Goal: Task Accomplishment & Management: Manage account settings

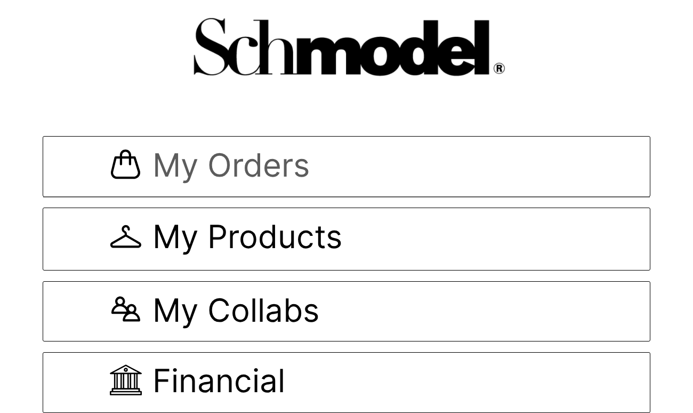
click at [292, 170] on span "My Orders" at bounding box center [230, 167] width 157 height 36
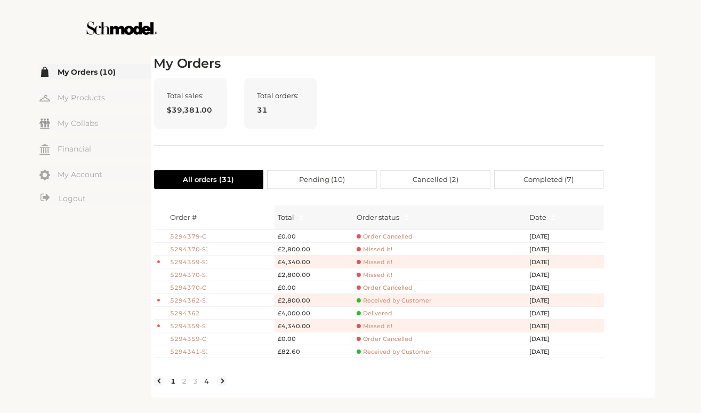
click at [207, 385] on link "4" at bounding box center [207, 381] width 11 height 10
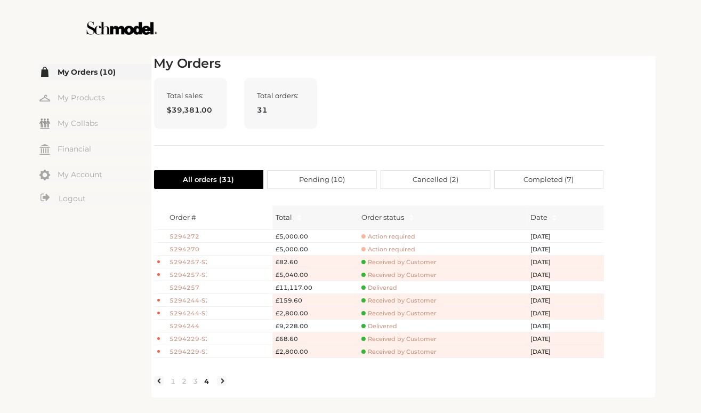
click at [221, 385] on li at bounding box center [222, 381] width 10 height 10
click at [224, 385] on li at bounding box center [222, 381] width 10 height 10
click at [198, 385] on link "3" at bounding box center [195, 381] width 11 height 10
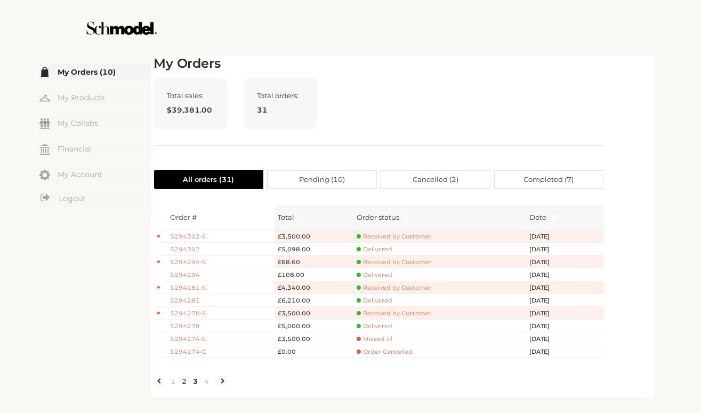
click at [183, 385] on link "2" at bounding box center [184, 381] width 11 height 10
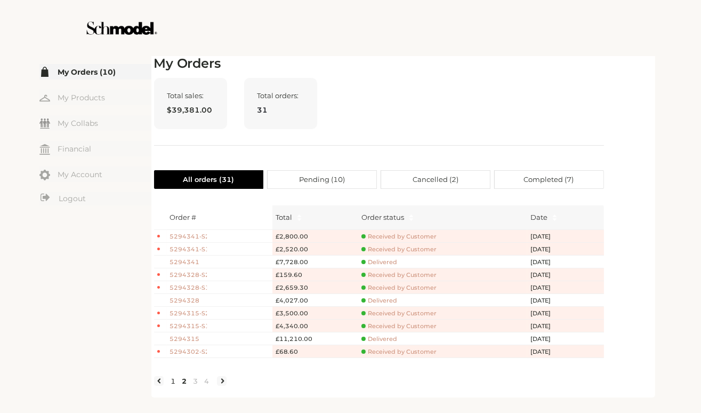
click at [174, 385] on link "1" at bounding box center [173, 381] width 11 height 10
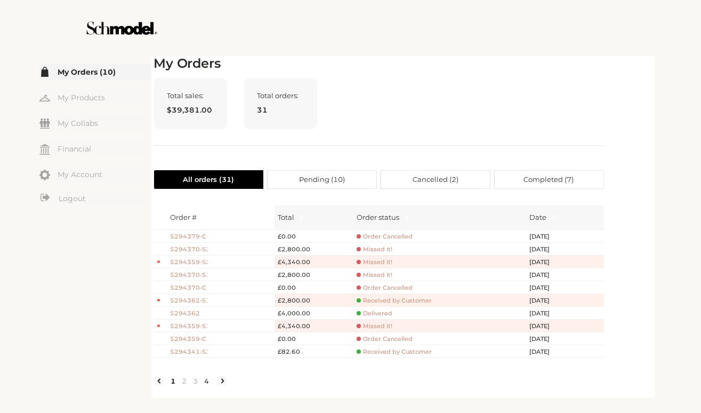
click at [206, 385] on link "4" at bounding box center [207, 381] width 11 height 10
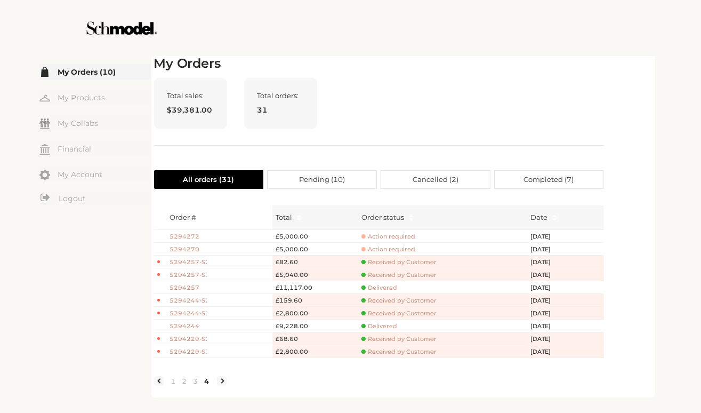
click at [206, 385] on link "4" at bounding box center [207, 381] width 11 height 10
click at [194, 385] on link "3" at bounding box center [195, 381] width 11 height 10
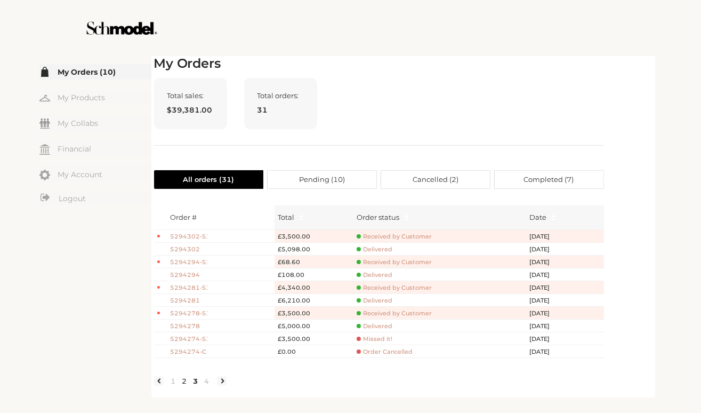
click at [185, 383] on link "2" at bounding box center [184, 381] width 11 height 10
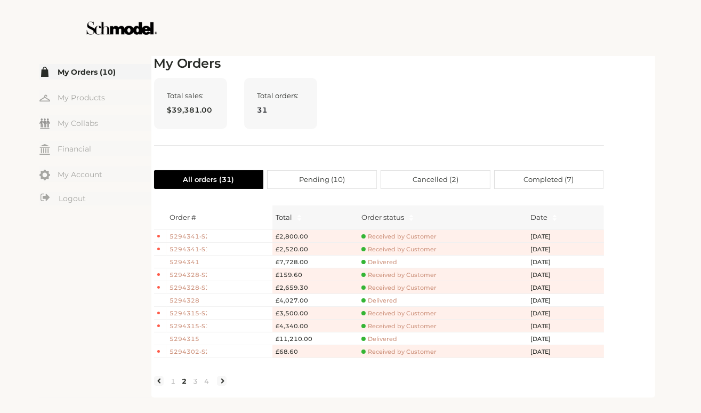
click at [164, 386] on ul "1 2 3 4" at bounding box center [190, 380] width 73 height 12
click at [329, 179] on span "Pending ( 10 )" at bounding box center [322, 180] width 46 height 18
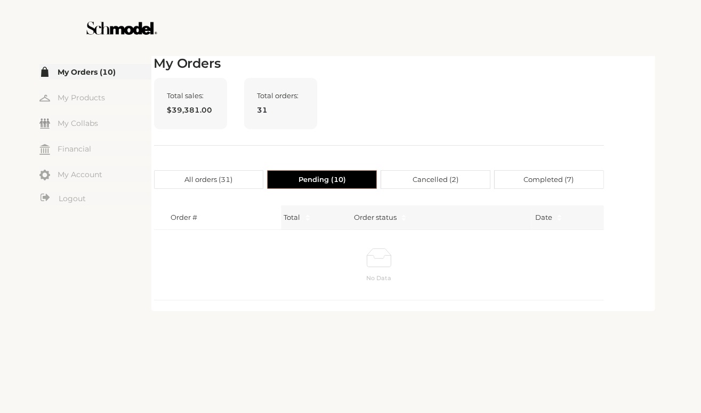
click at [448, 176] on span "Cancelled ( 2 )" at bounding box center [436, 180] width 46 height 18
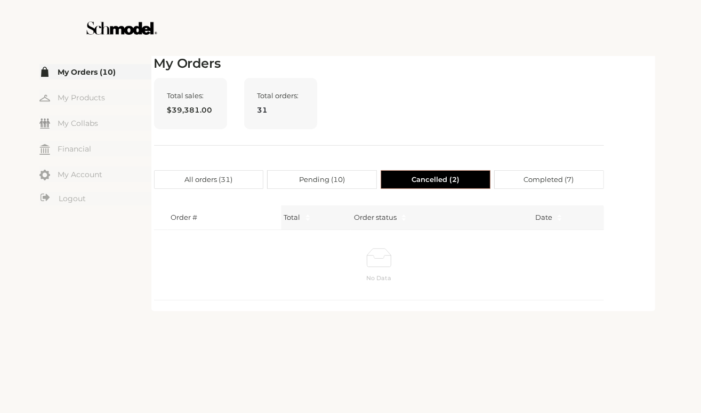
click at [535, 176] on span "Completed ( 7 )" at bounding box center [549, 180] width 50 height 18
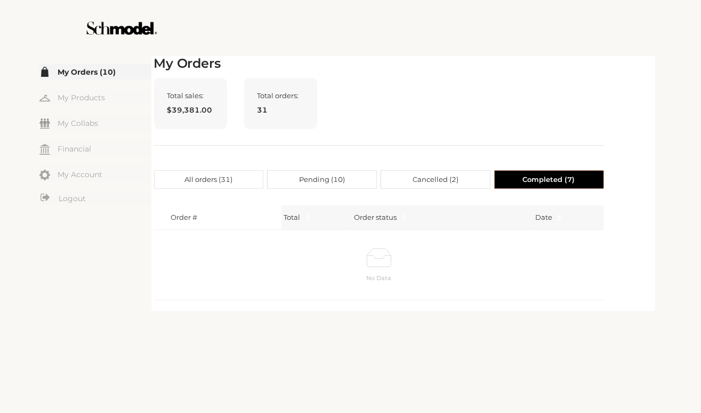
click at [202, 182] on span "All orders ( 31 )" at bounding box center [208, 180] width 48 height 18
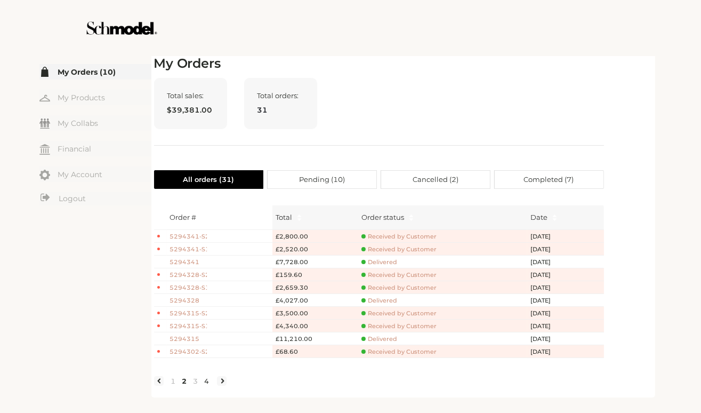
click at [205, 385] on link "4" at bounding box center [207, 381] width 11 height 10
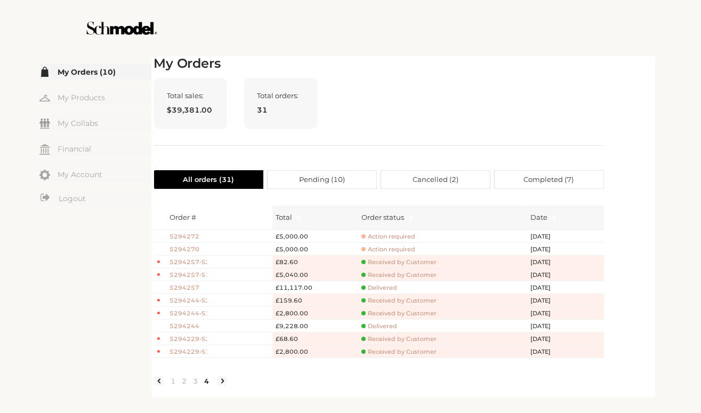
click at [224, 385] on li at bounding box center [222, 381] width 10 height 10
click at [219, 395] on div "Order # Total Order status Date 5294272 £5,000.00 Action required [DATE] 529427…" at bounding box center [379, 295] width 450 height 197
click at [186, 385] on link "2" at bounding box center [184, 381] width 11 height 10
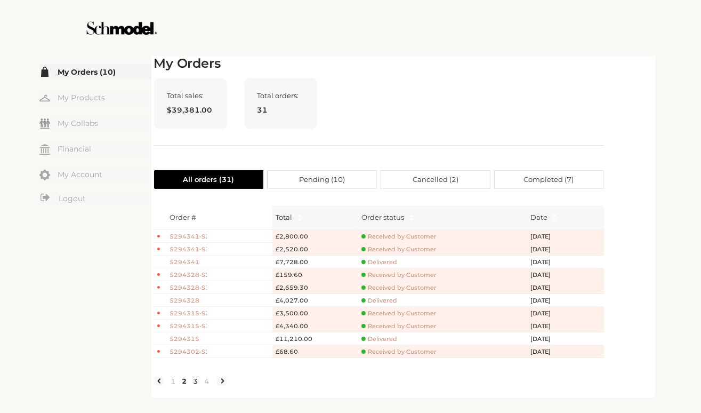
click at [195, 385] on link "3" at bounding box center [195, 381] width 11 height 10
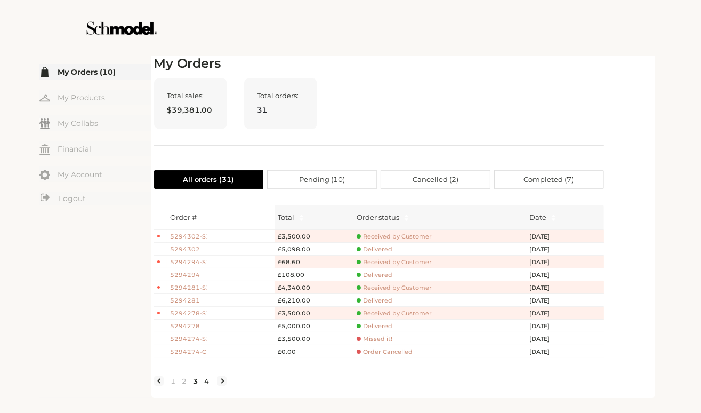
click at [206, 385] on link "4" at bounding box center [207, 381] width 11 height 10
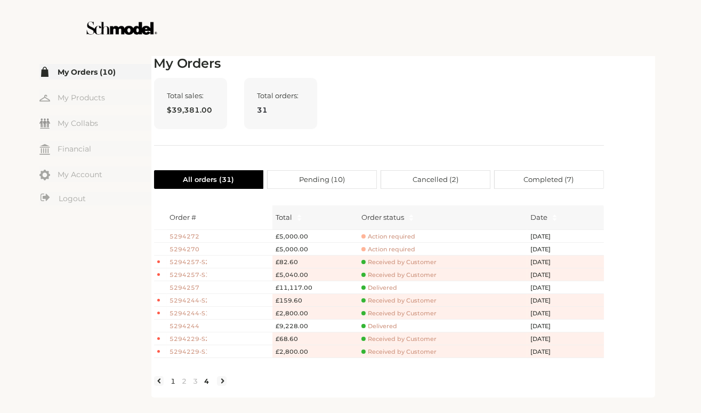
click at [173, 385] on link "1" at bounding box center [173, 381] width 11 height 10
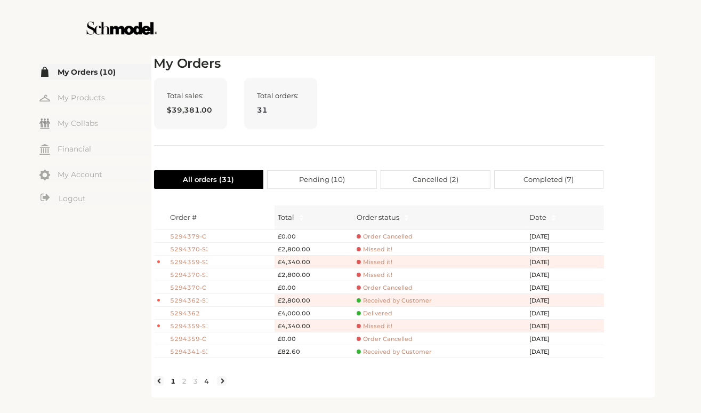
click at [207, 385] on link "4" at bounding box center [207, 381] width 11 height 10
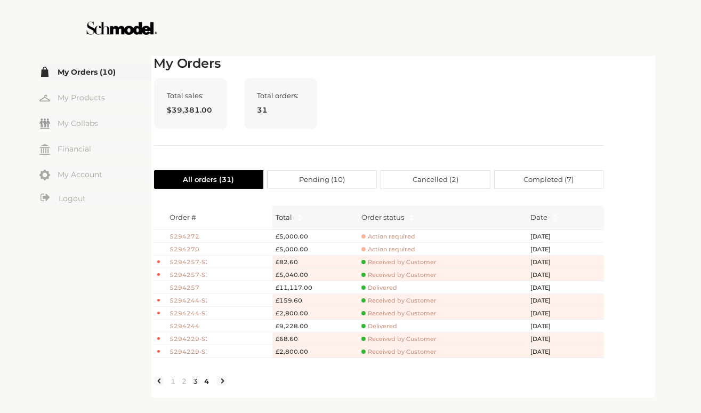
click at [196, 385] on link "3" at bounding box center [195, 381] width 11 height 10
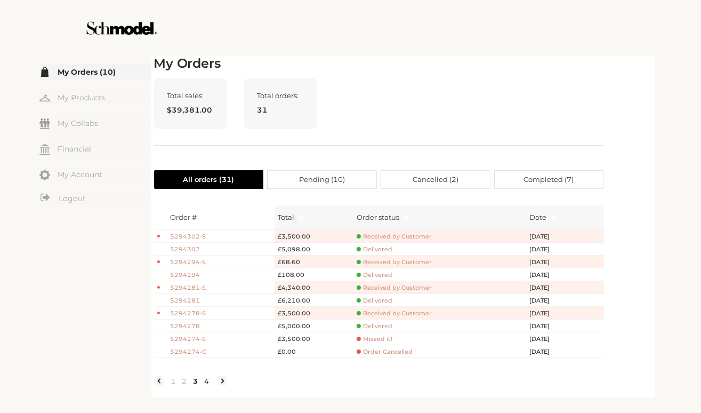
click at [205, 385] on link "4" at bounding box center [207, 381] width 11 height 10
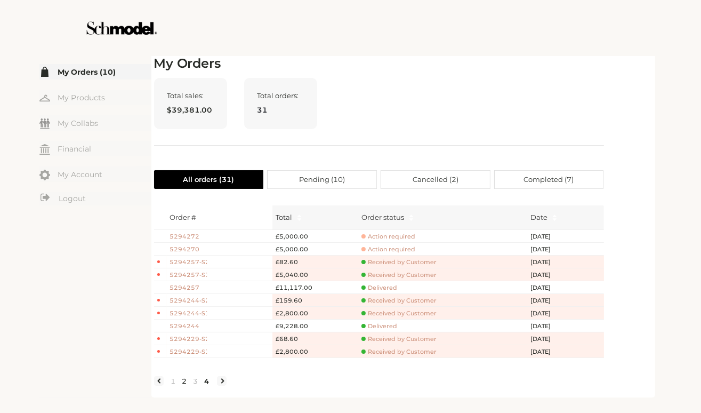
click at [182, 385] on link "2" at bounding box center [184, 381] width 11 height 10
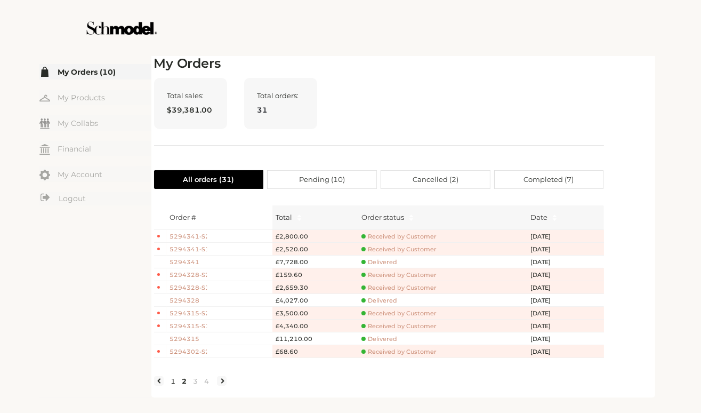
click at [172, 385] on link "1" at bounding box center [173, 381] width 11 height 10
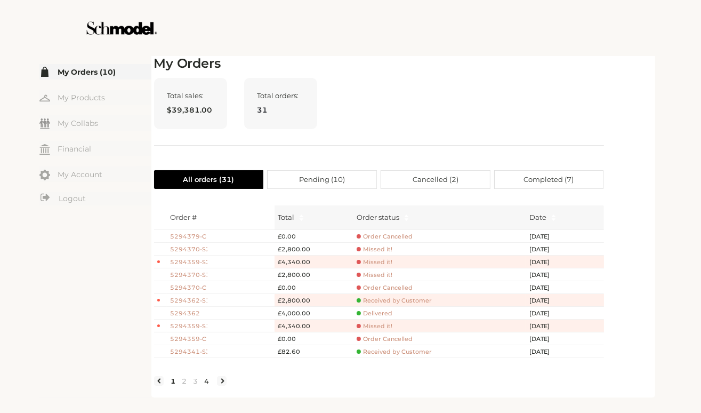
click at [208, 385] on link "4" at bounding box center [207, 381] width 11 height 10
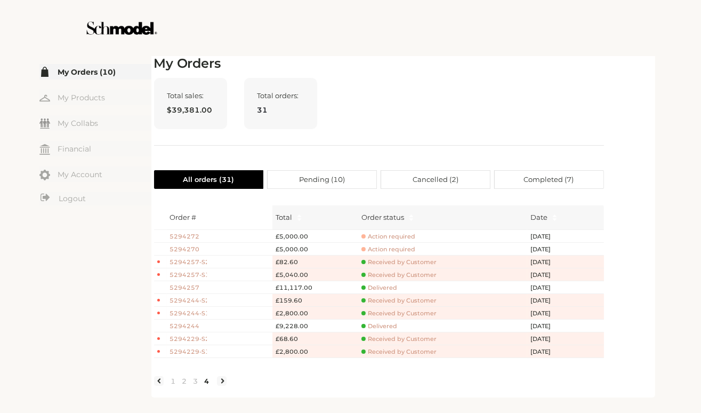
click at [208, 385] on link "4" at bounding box center [207, 381] width 11 height 10
click at [194, 385] on link "3" at bounding box center [195, 381] width 11 height 10
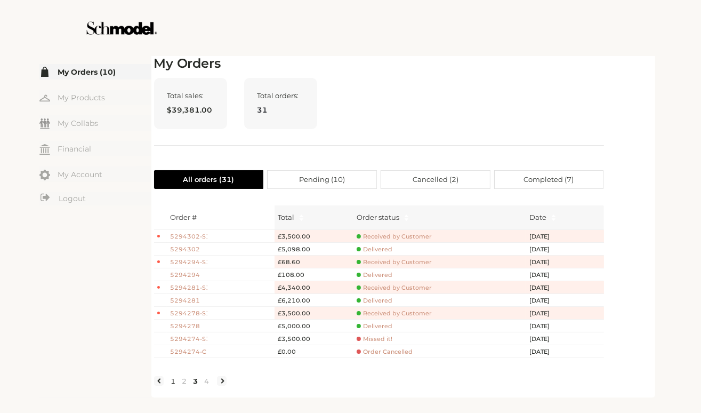
click at [178, 385] on link "1" at bounding box center [173, 381] width 11 height 10
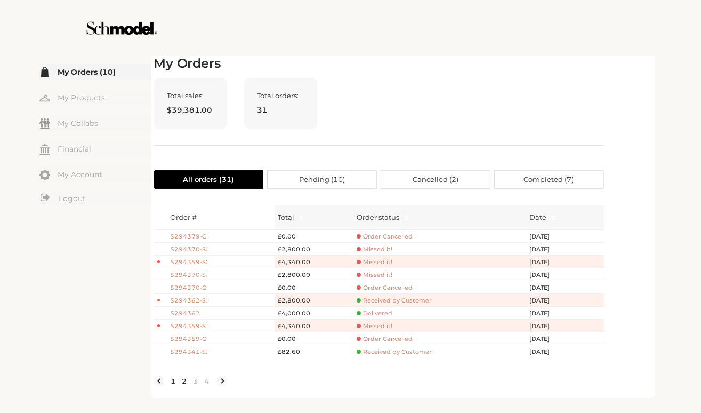
click at [189, 385] on link "2" at bounding box center [184, 381] width 11 height 10
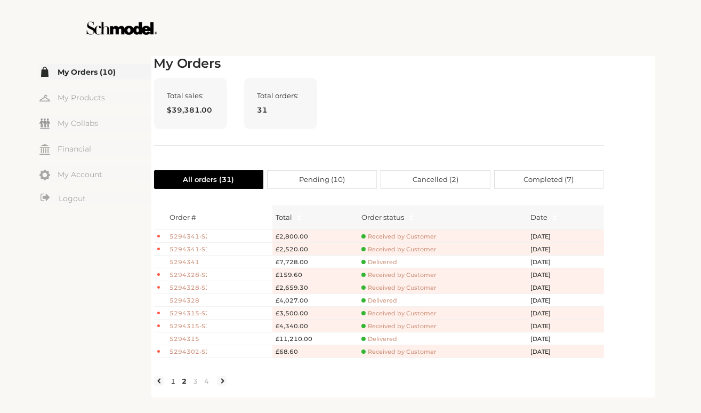
click at [174, 385] on link "1" at bounding box center [173, 381] width 11 height 10
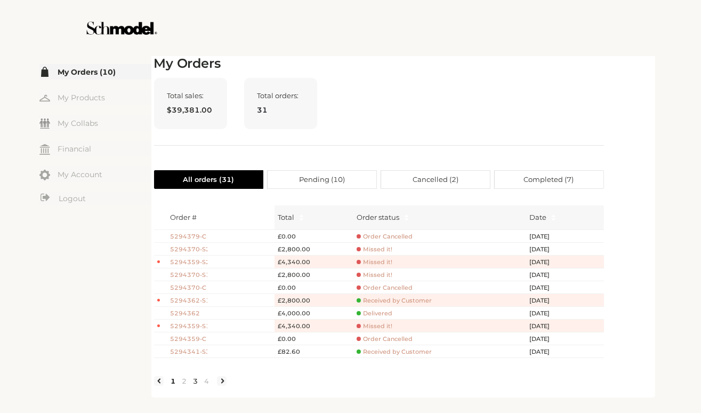
click at [197, 385] on link "3" at bounding box center [195, 381] width 11 height 10
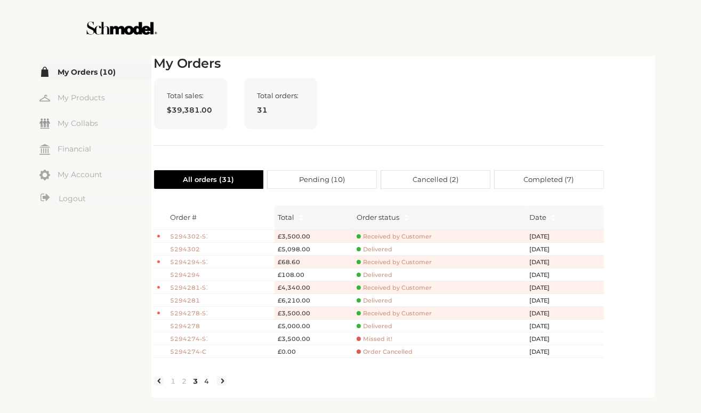
click at [206, 385] on link "4" at bounding box center [207, 381] width 11 height 10
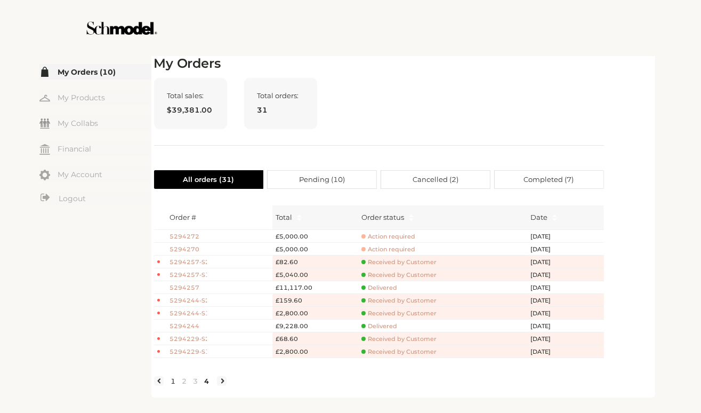
click at [173, 385] on link "1" at bounding box center [173, 381] width 11 height 10
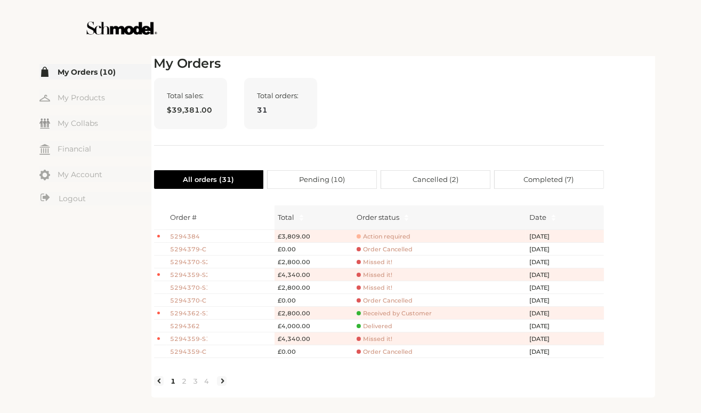
click at [395, 234] on span "Action required" at bounding box center [384, 236] width 54 height 8
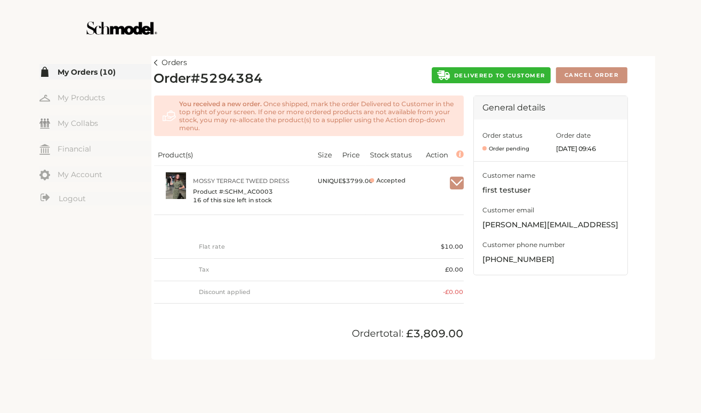
click at [158, 59] on link "Orders" at bounding box center [171, 63] width 34 height 13
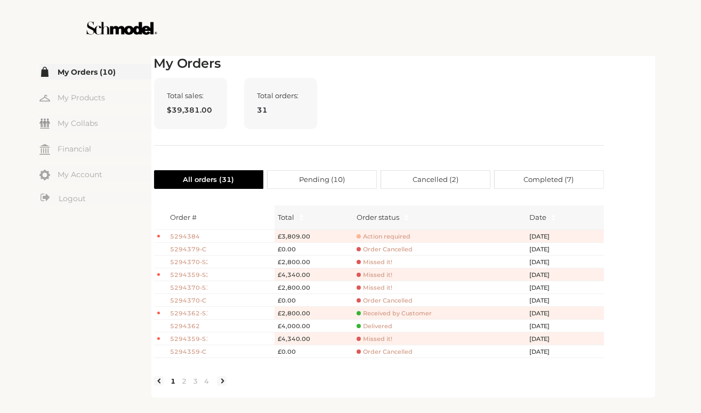
click at [194, 236] on span "5294384" at bounding box center [188, 236] width 37 height 9
click at [389, 237] on span "Action required" at bounding box center [384, 236] width 54 height 8
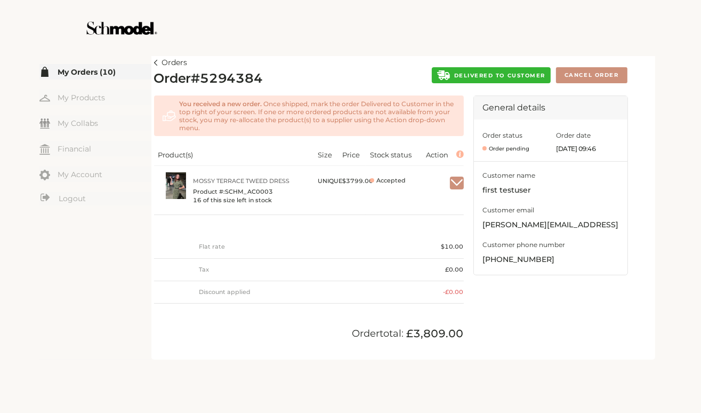
click at [486, 76] on span "DELIVERED TO CUSTOMER" at bounding box center [499, 75] width 91 height 7
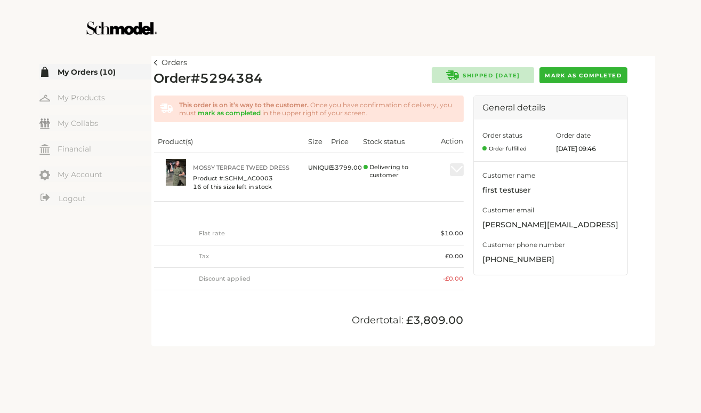
click at [574, 79] on button "Mark as completed" at bounding box center [583, 75] width 87 height 16
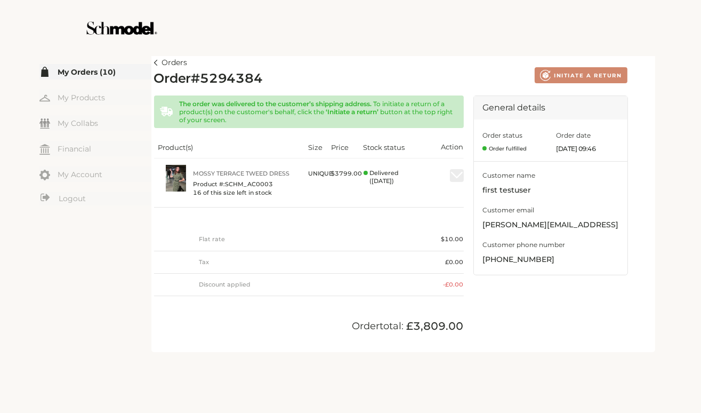
click at [156, 62] on img at bounding box center [156, 63] width 4 height 6
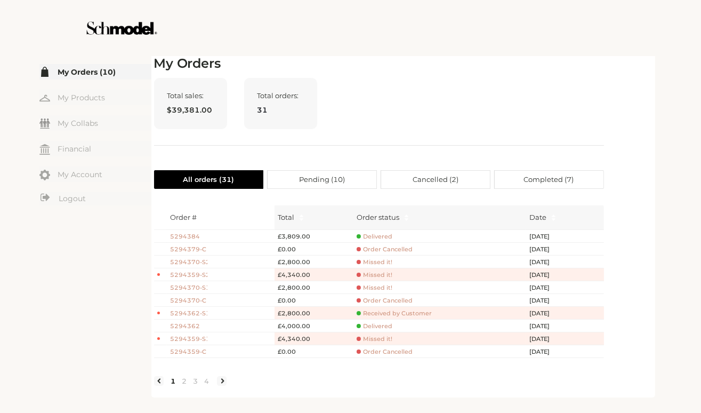
click at [186, 235] on span "5294384" at bounding box center [188, 236] width 37 height 9
